Goal: Complete application form

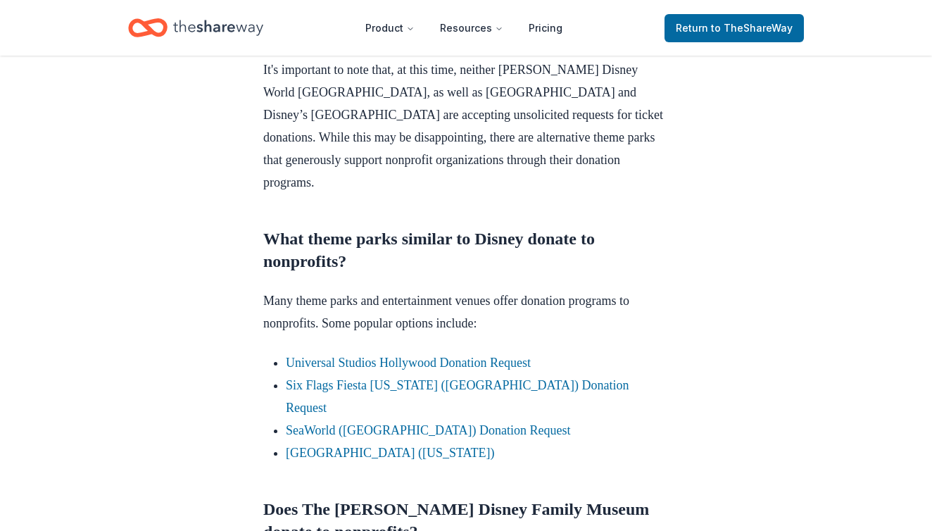
scroll to position [714, 0]
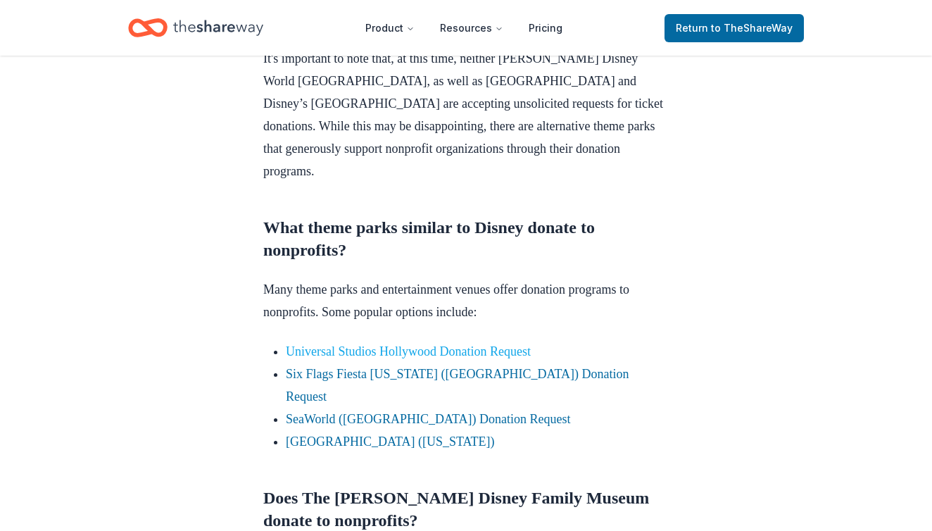
click at [294, 358] on link "Universal Studios Hollywood Donation Request" at bounding box center [408, 351] width 245 height 14
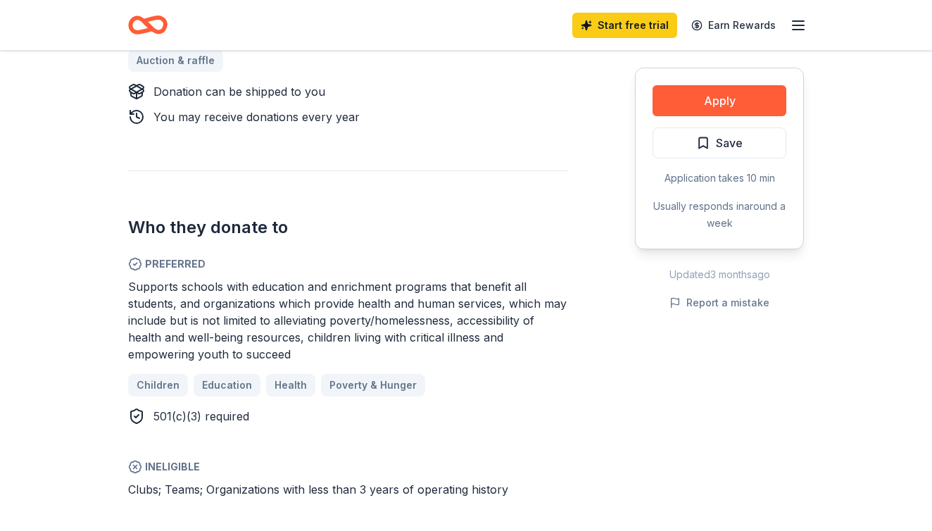
scroll to position [669, 0]
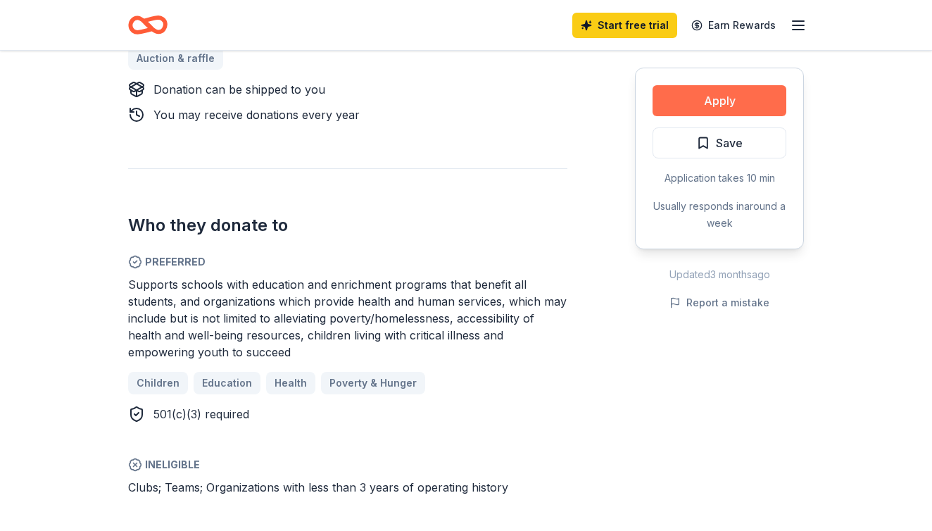
click at [669, 103] on button "Apply" at bounding box center [720, 100] width 134 height 31
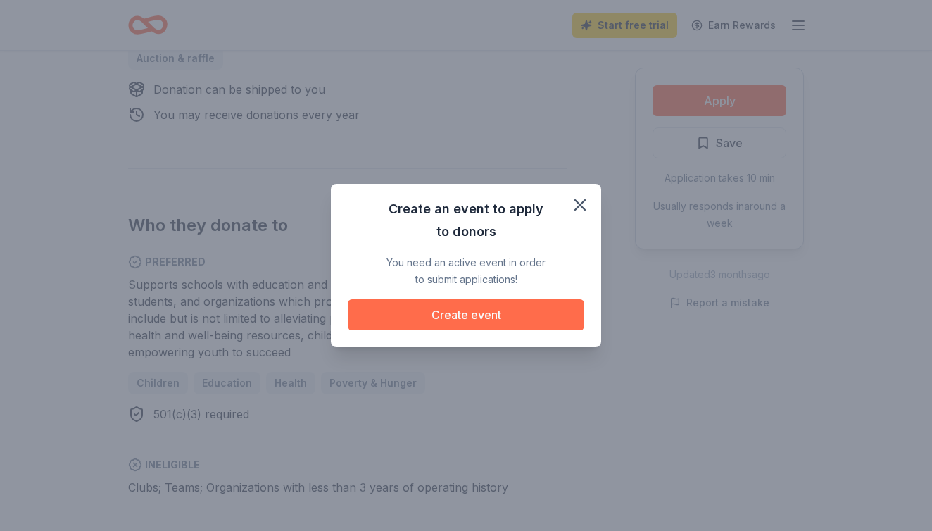
click at [470, 304] on button "Create event" at bounding box center [466, 314] width 237 height 31
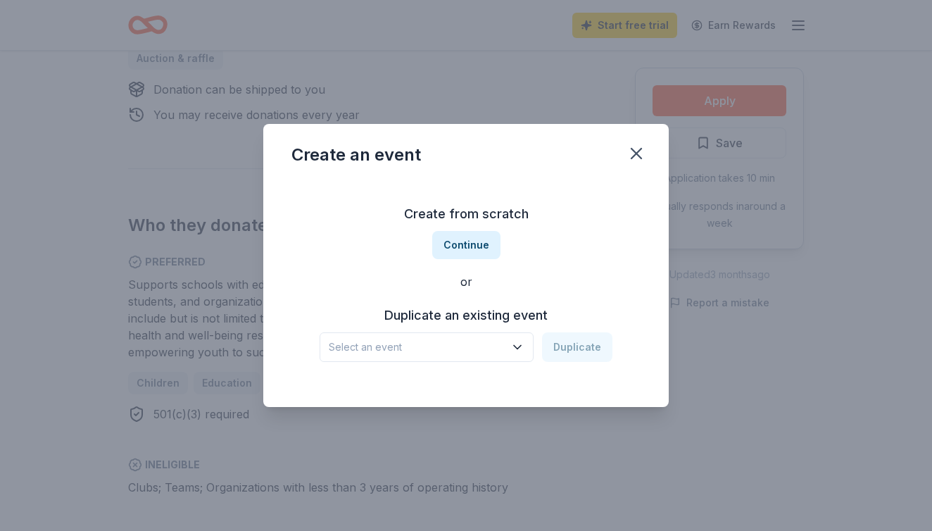
click at [429, 353] on span "Select an event" at bounding box center [417, 347] width 176 height 17
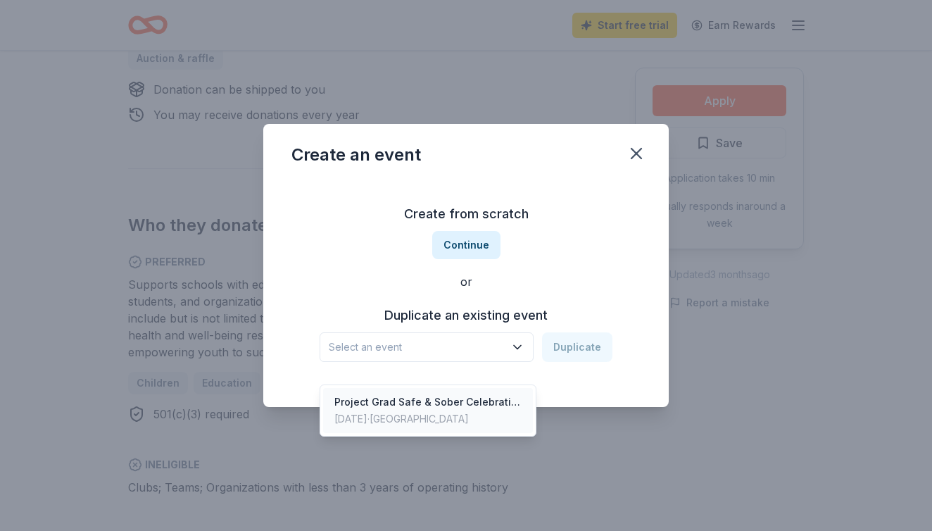
click at [420, 394] on div "Project Grad Safe & Sober Celebration" at bounding box center [427, 402] width 187 height 17
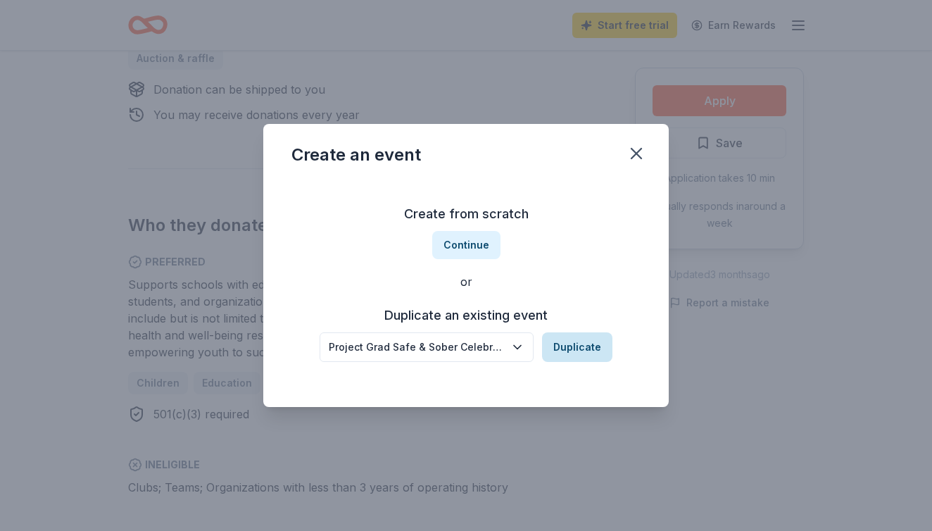
click at [574, 346] on button "Duplicate" at bounding box center [577, 347] width 70 height 30
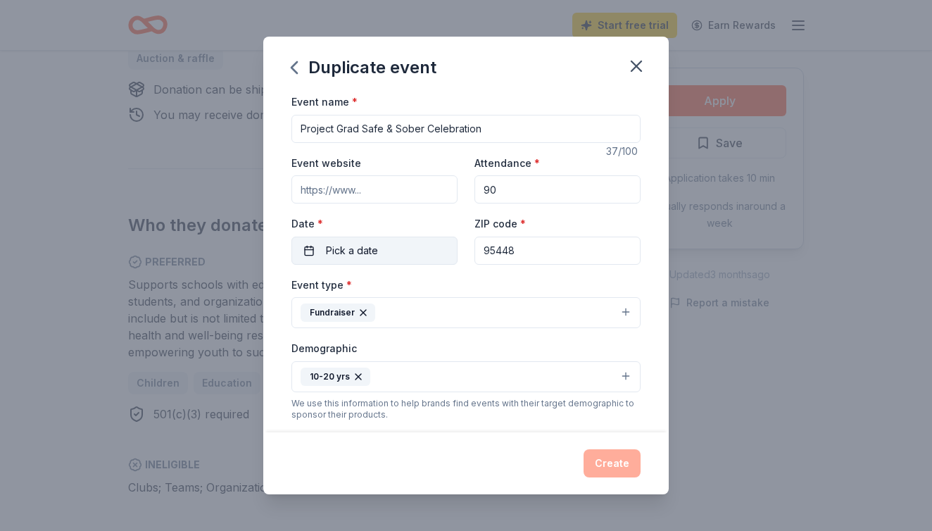
click at [392, 246] on button "Pick a date" at bounding box center [374, 251] width 166 height 28
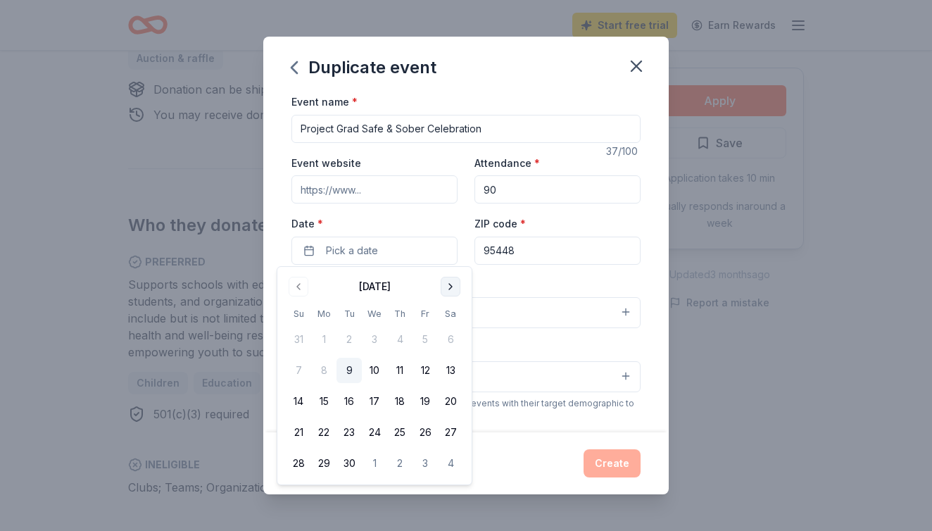
click at [451, 287] on button "Go to next month" at bounding box center [451, 287] width 20 height 20
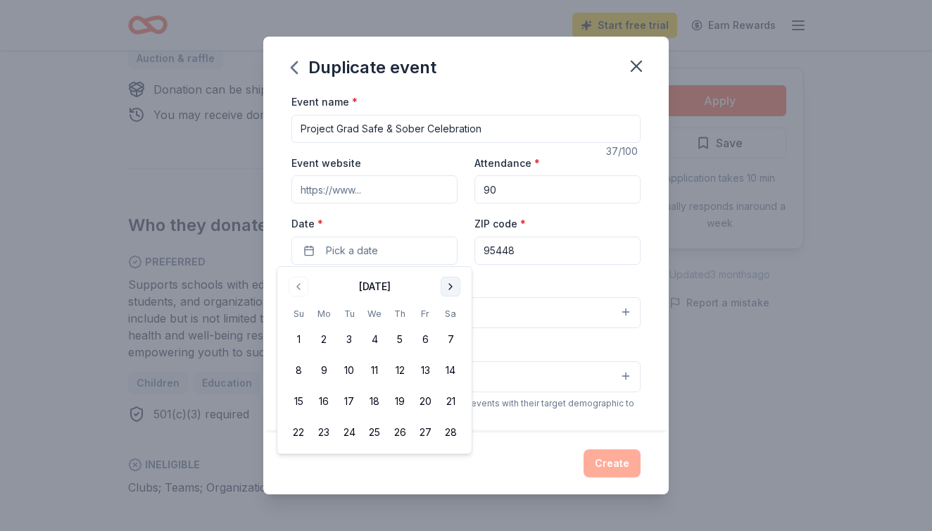
click at [451, 287] on button "Go to next month" at bounding box center [451, 287] width 20 height 20
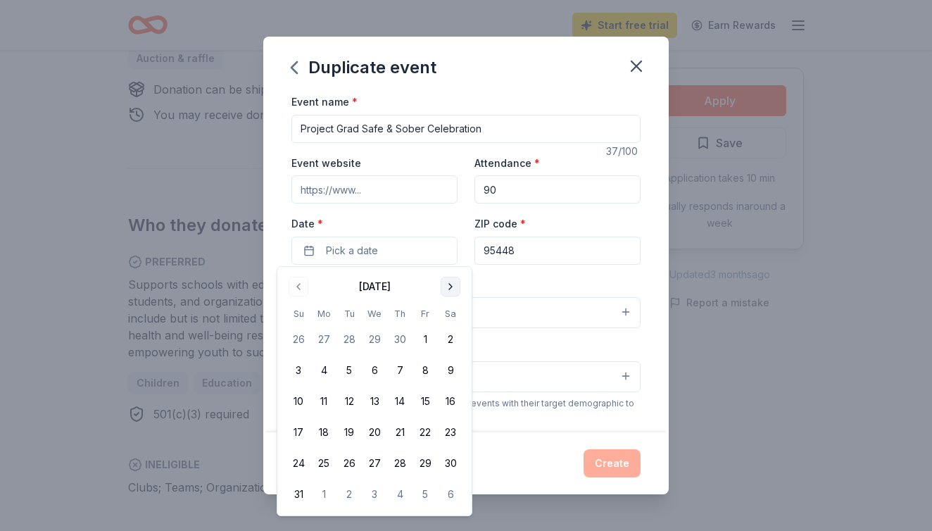
click at [451, 287] on button "Go to next month" at bounding box center [451, 287] width 20 height 20
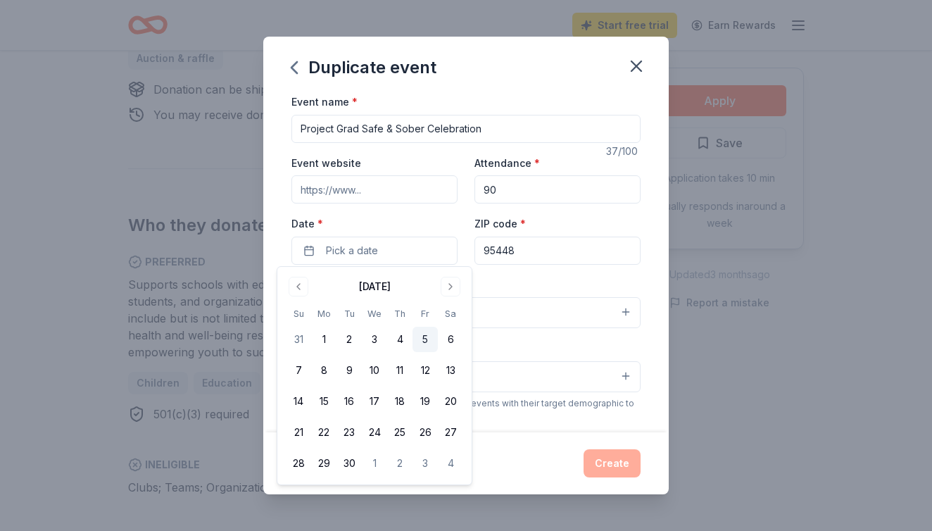
click at [427, 334] on button "5" at bounding box center [425, 339] width 25 height 25
click at [546, 225] on div "ZIP code * 95448" at bounding box center [557, 240] width 166 height 50
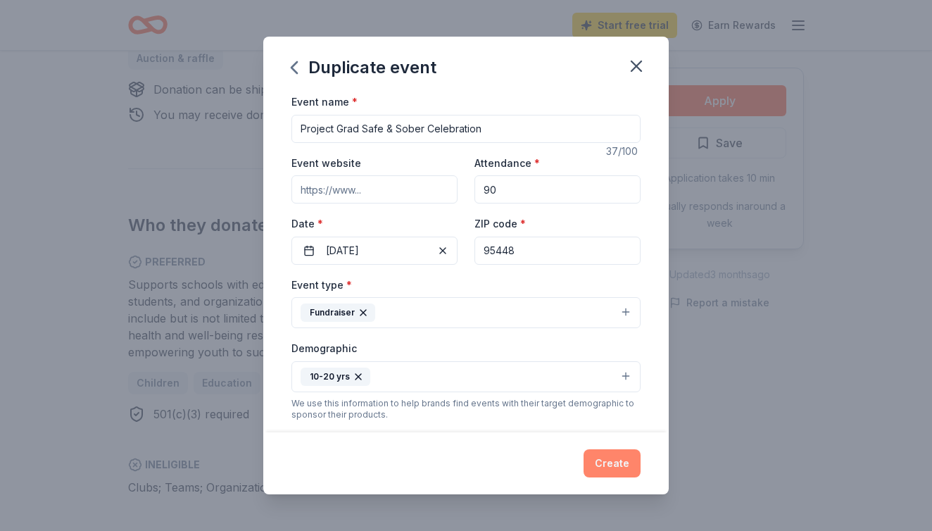
click at [612, 460] on button "Create" at bounding box center [612, 463] width 57 height 28
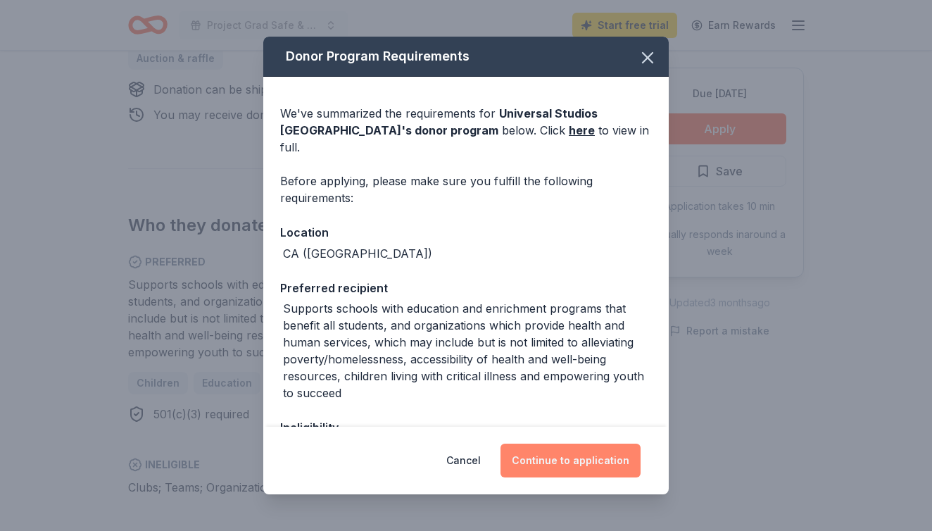
click at [565, 460] on button "Continue to application" at bounding box center [571, 460] width 140 height 34
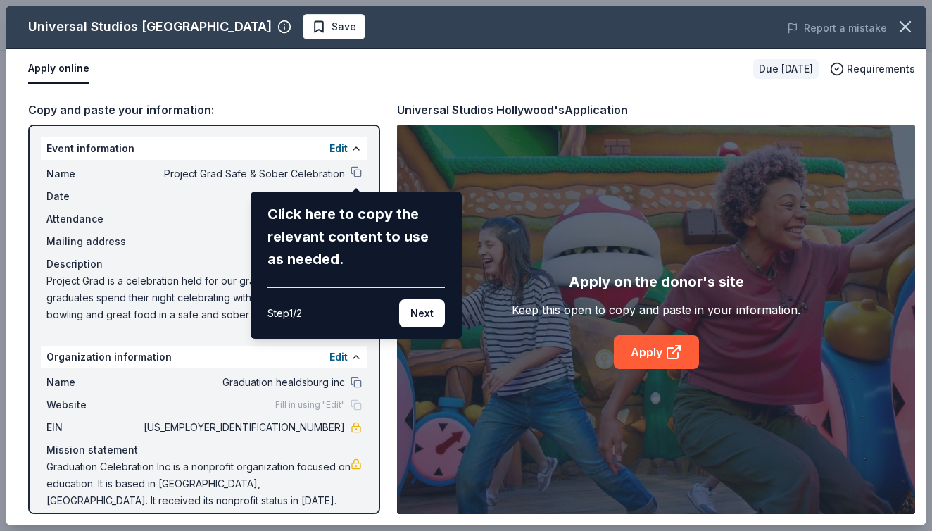
click at [591, 200] on div "Universal Studios Hollywood Save Report a mistake Apply online Due [DATE] Requi…" at bounding box center [466, 266] width 921 height 520
click at [669, 355] on div "Universal Studios Hollywood Save Report a mistake Apply online Due [DATE] Requi…" at bounding box center [466, 266] width 921 height 520
click at [422, 300] on button "Next" at bounding box center [422, 313] width 46 height 28
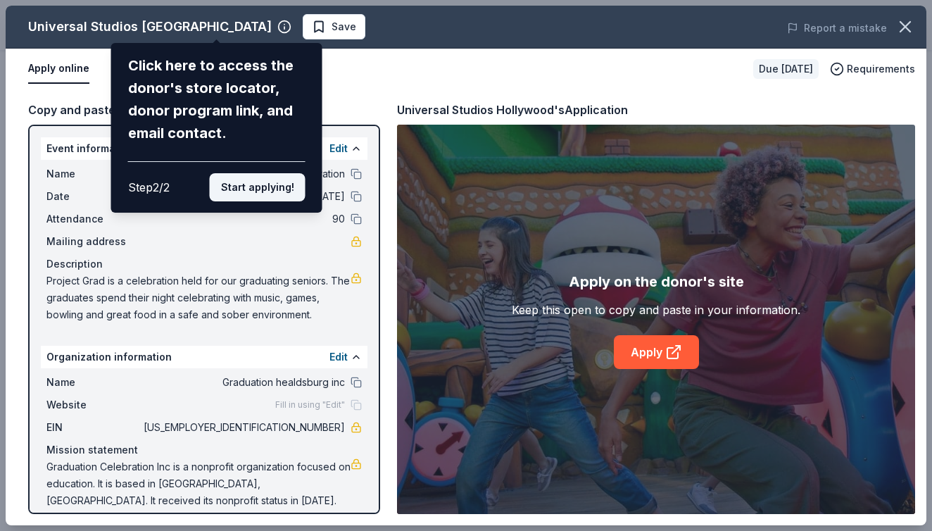
click at [270, 173] on button "Start applying!" at bounding box center [258, 187] width 96 height 28
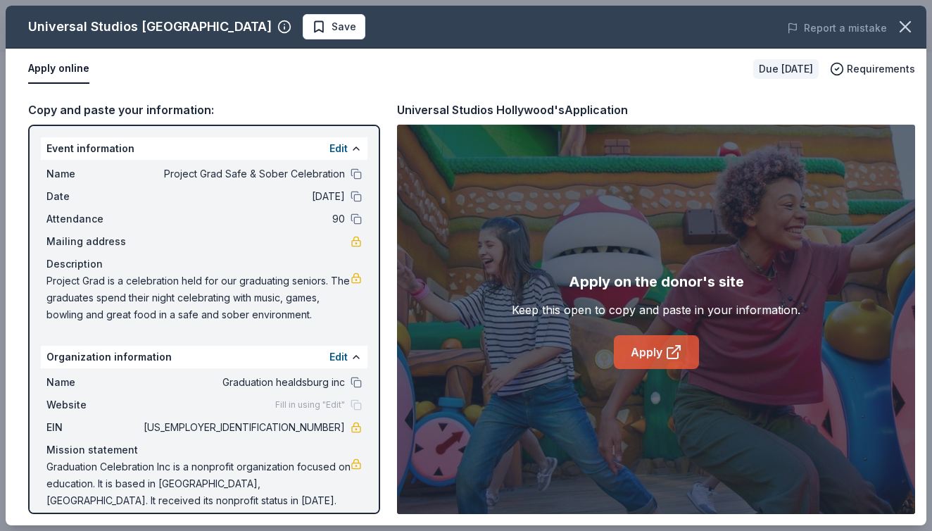
click at [667, 356] on icon at bounding box center [672, 353] width 11 height 11
